Goal: Use online tool/utility: Utilize a website feature to perform a specific function

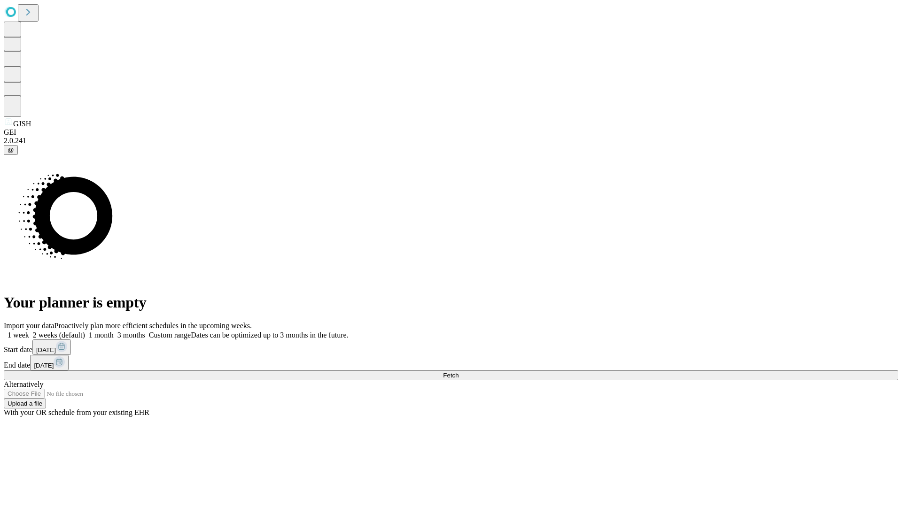
click at [458, 372] on span "Fetch" at bounding box center [450, 375] width 15 height 7
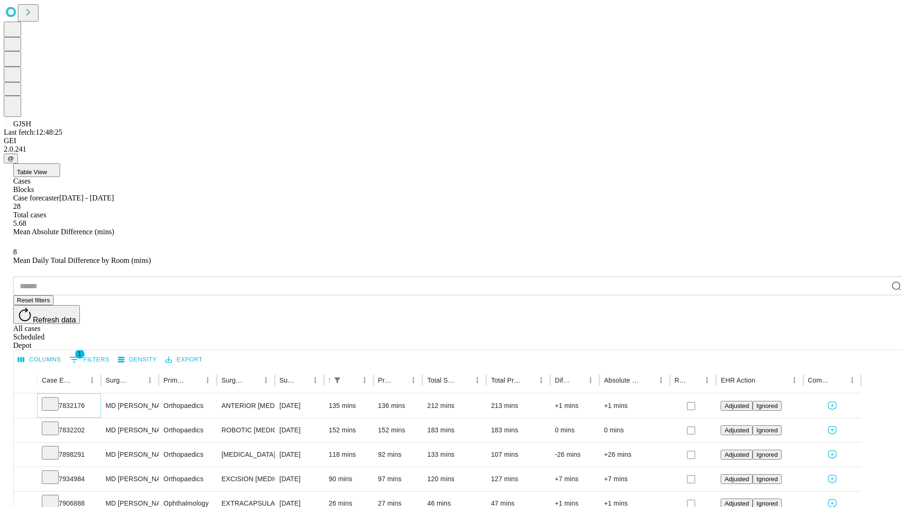
click at [55, 399] on icon at bounding box center [50, 403] width 9 height 9
